Goal: Find specific page/section: Find specific page/section

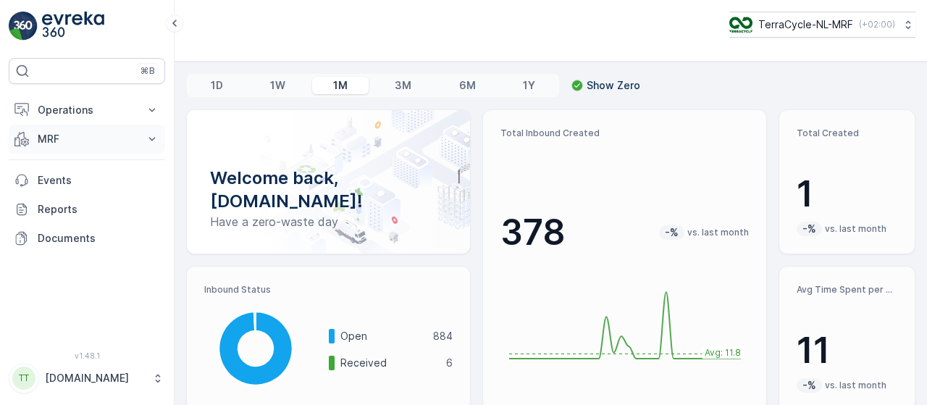
click at [153, 136] on icon at bounding box center [152, 139] width 14 height 14
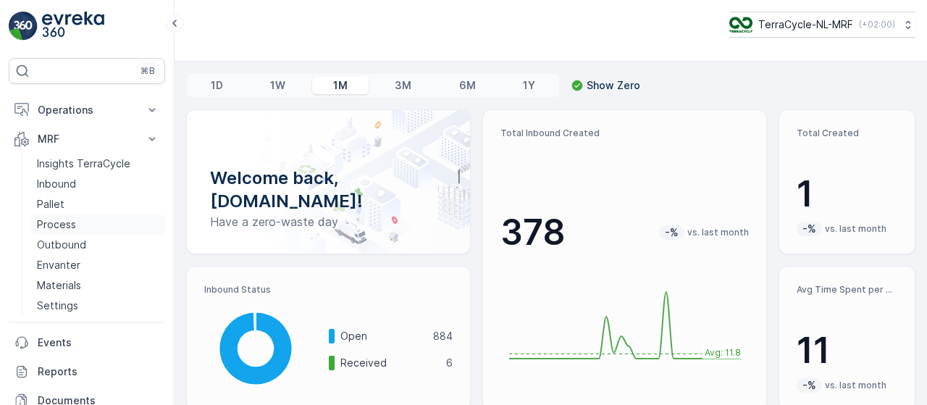
click at [81, 222] on link "Process" at bounding box center [98, 224] width 134 height 20
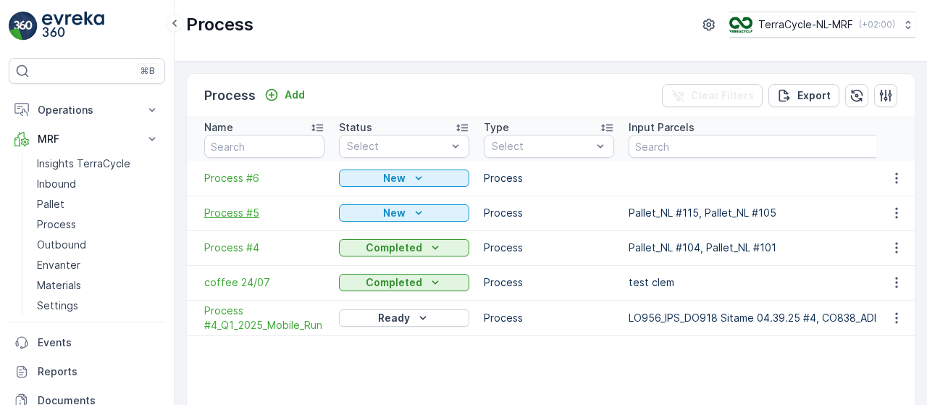
click at [236, 210] on span "Process #5" at bounding box center [264, 213] width 120 height 14
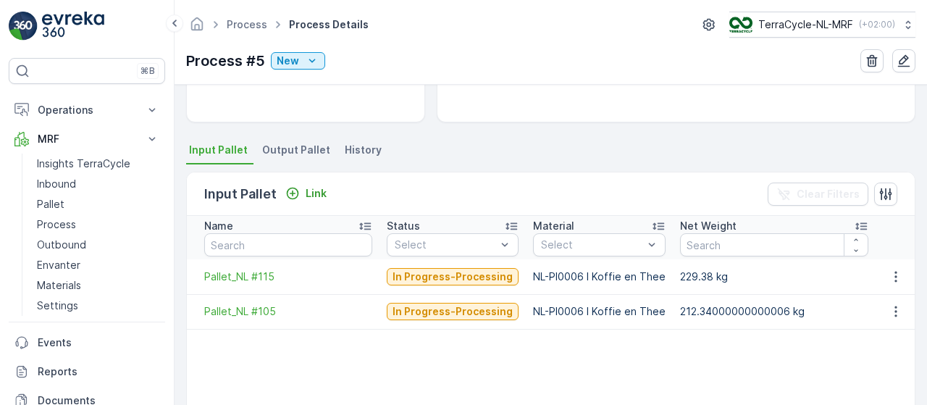
scroll to position [263, 0]
click at [242, 25] on link "Process" at bounding box center [247, 24] width 41 height 12
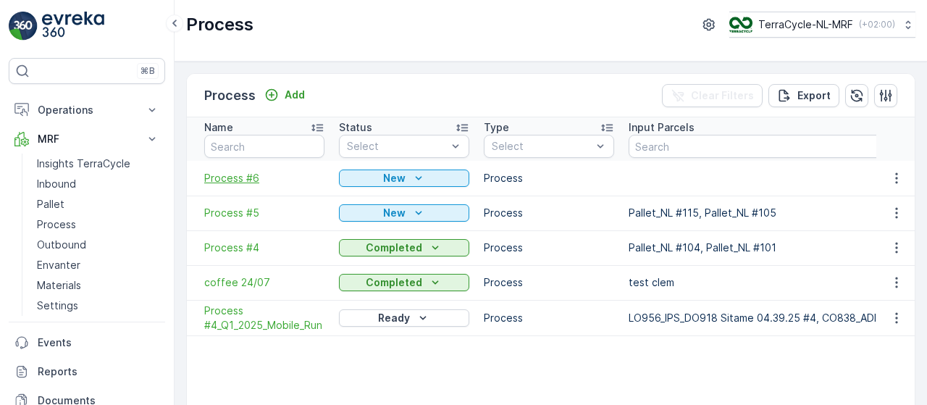
click at [236, 176] on span "Process #6" at bounding box center [264, 178] width 120 height 14
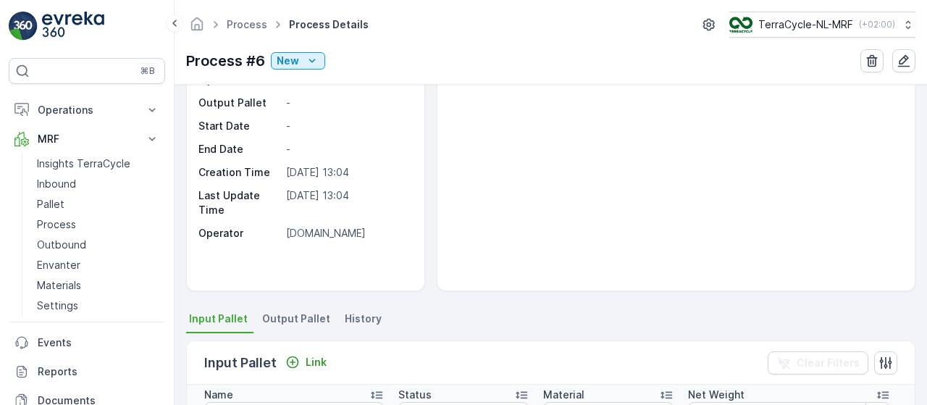
scroll to position [82, 0]
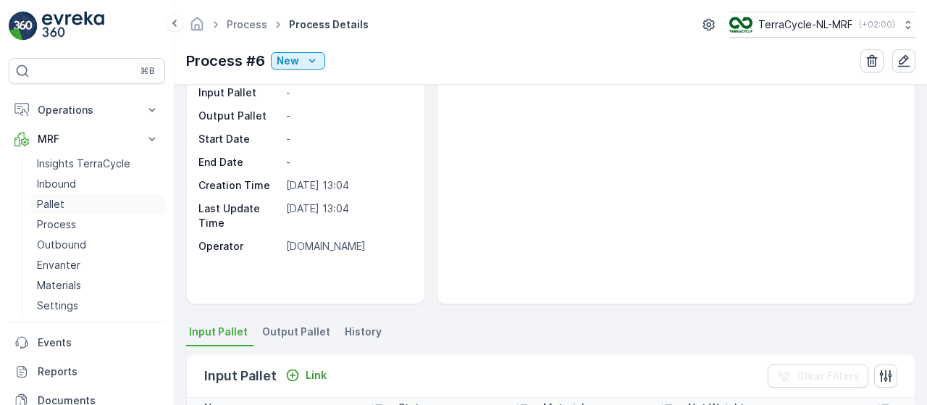
click at [75, 198] on link "Pallet" at bounding box center [98, 204] width 134 height 20
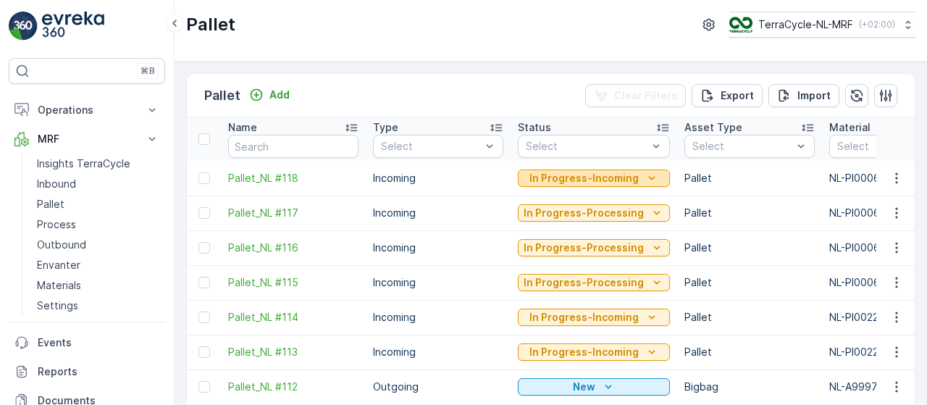
click at [650, 176] on icon "In Progress-Incoming" at bounding box center [652, 178] width 14 height 14
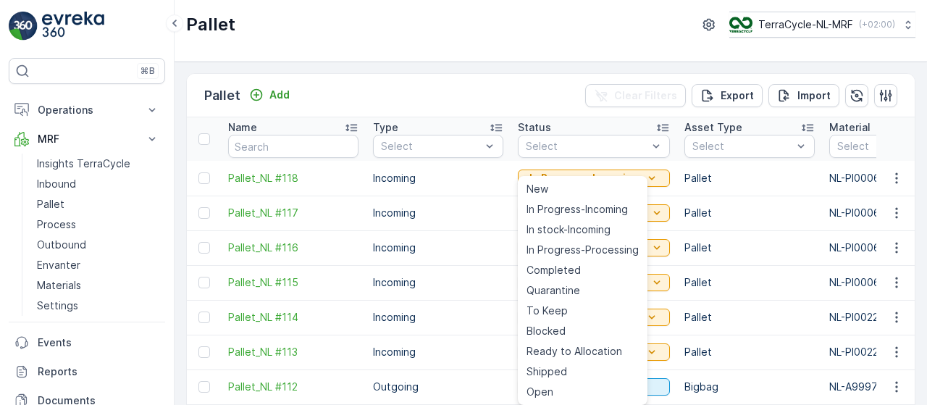
click at [514, 74] on div "Pallet Add Clear Filters Export Import" at bounding box center [551, 95] width 728 height 43
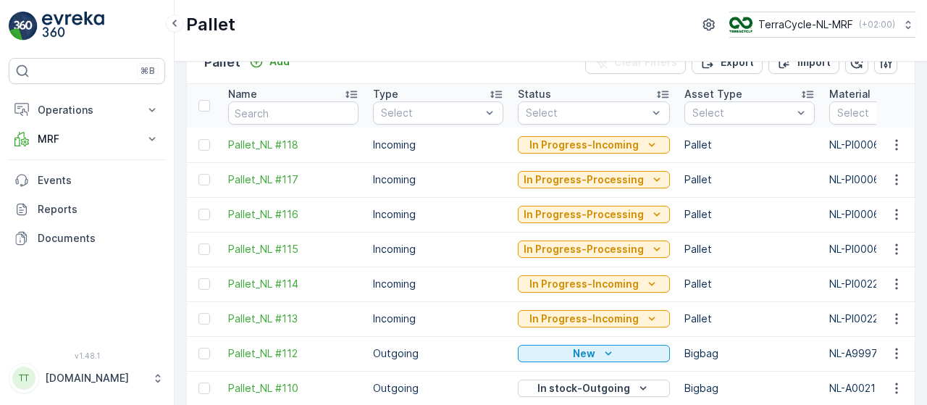
scroll to position [34, 0]
